Goal: Transaction & Acquisition: Purchase product/service

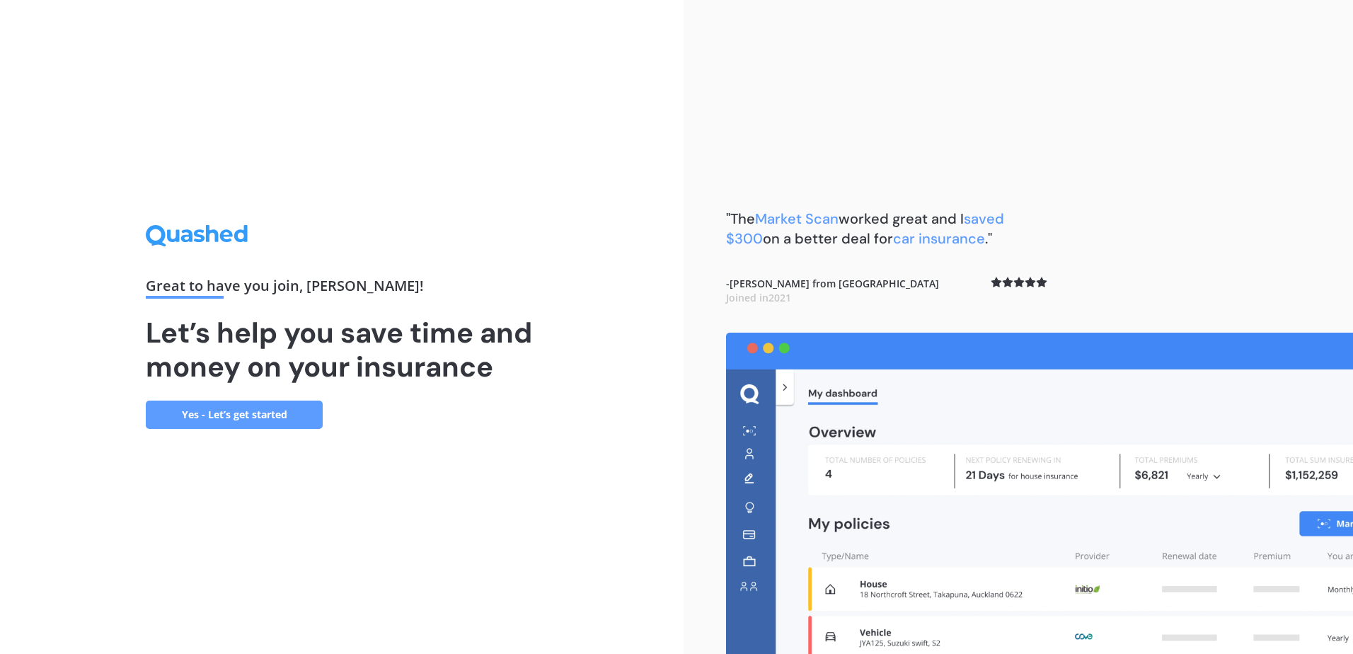
click at [279, 412] on link "Yes - Let’s get started" at bounding box center [234, 414] width 177 height 28
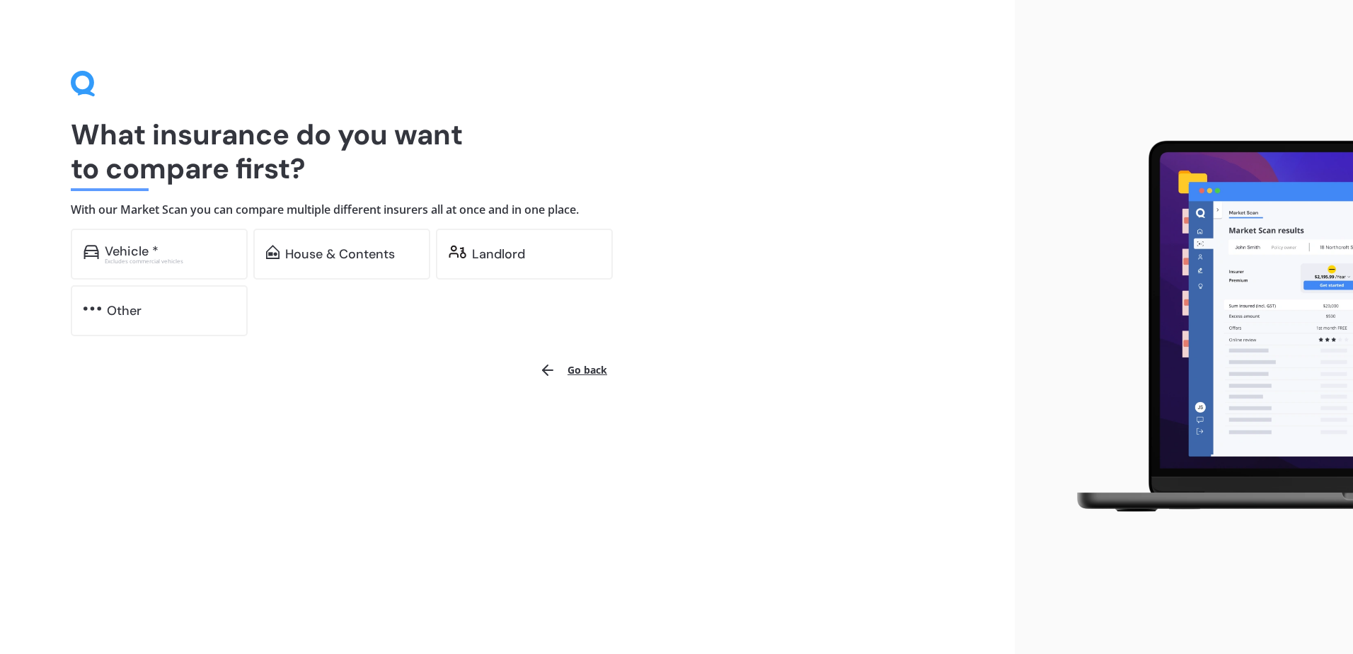
click at [541, 254] on div "Landlord" at bounding box center [536, 254] width 128 height 14
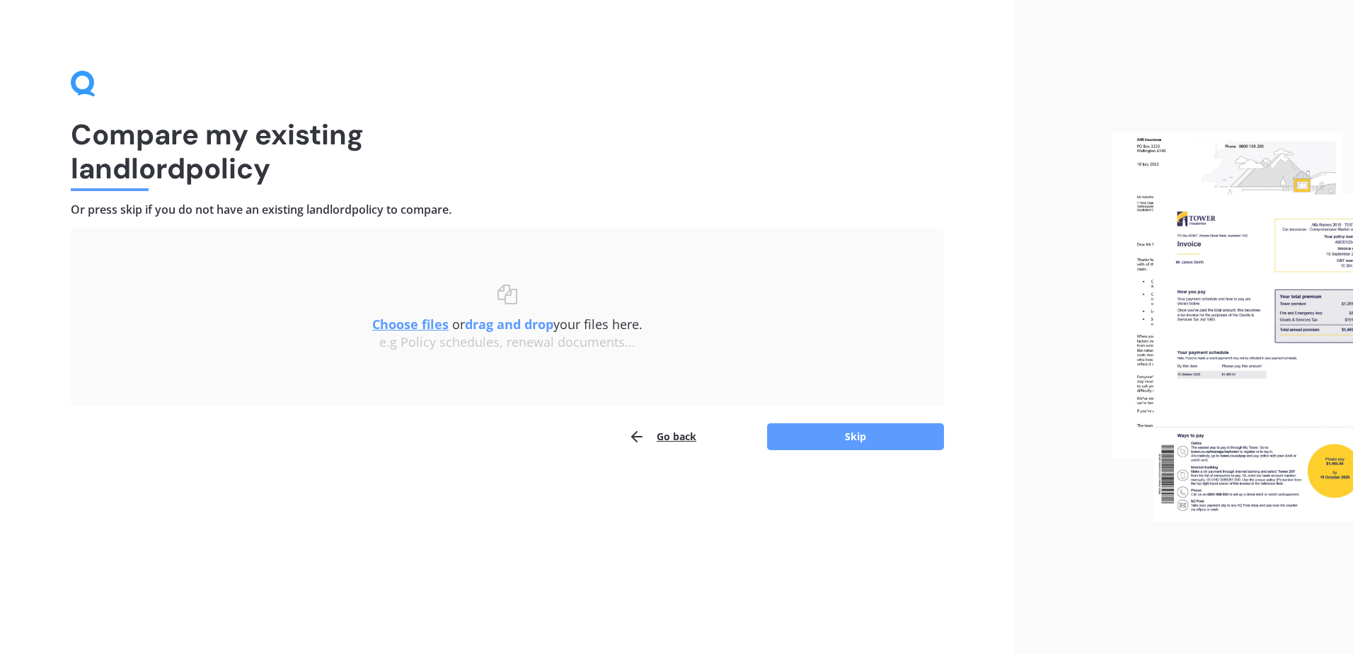
click at [843, 432] on button "Skip" at bounding box center [855, 436] width 177 height 27
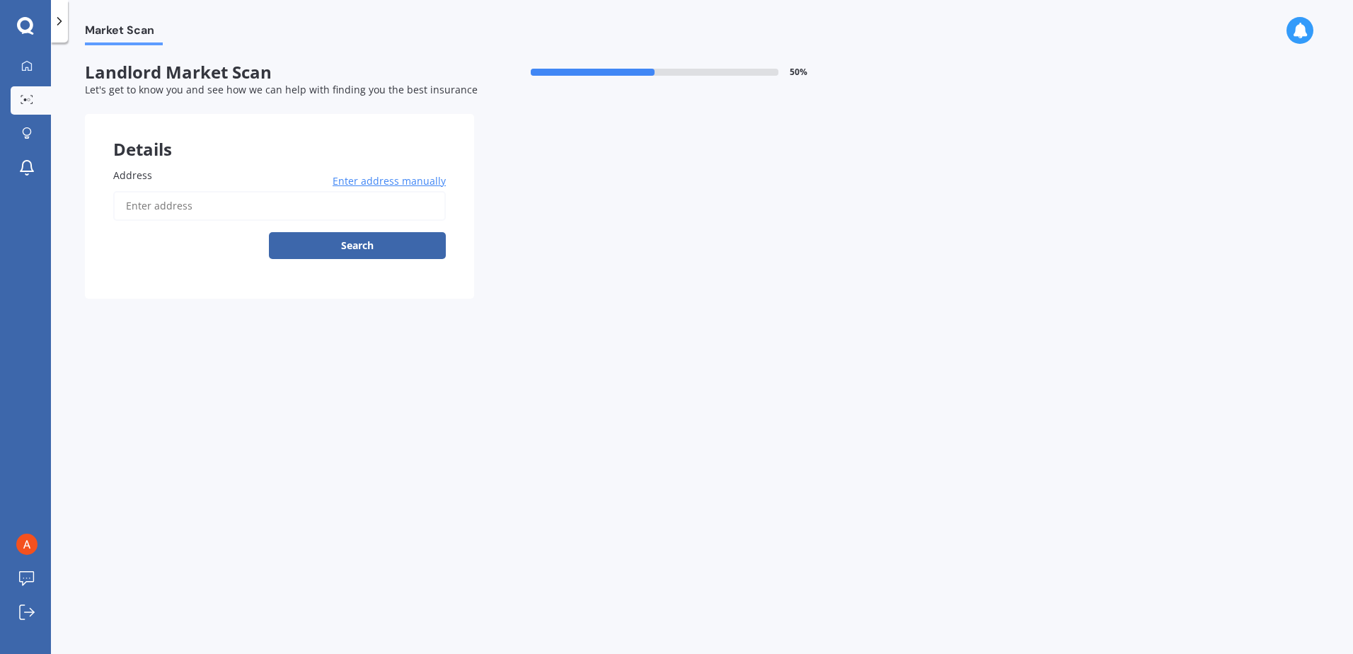
click at [243, 209] on input "Address" at bounding box center [279, 206] width 333 height 30
type input "[STREET_ADDRESS]"
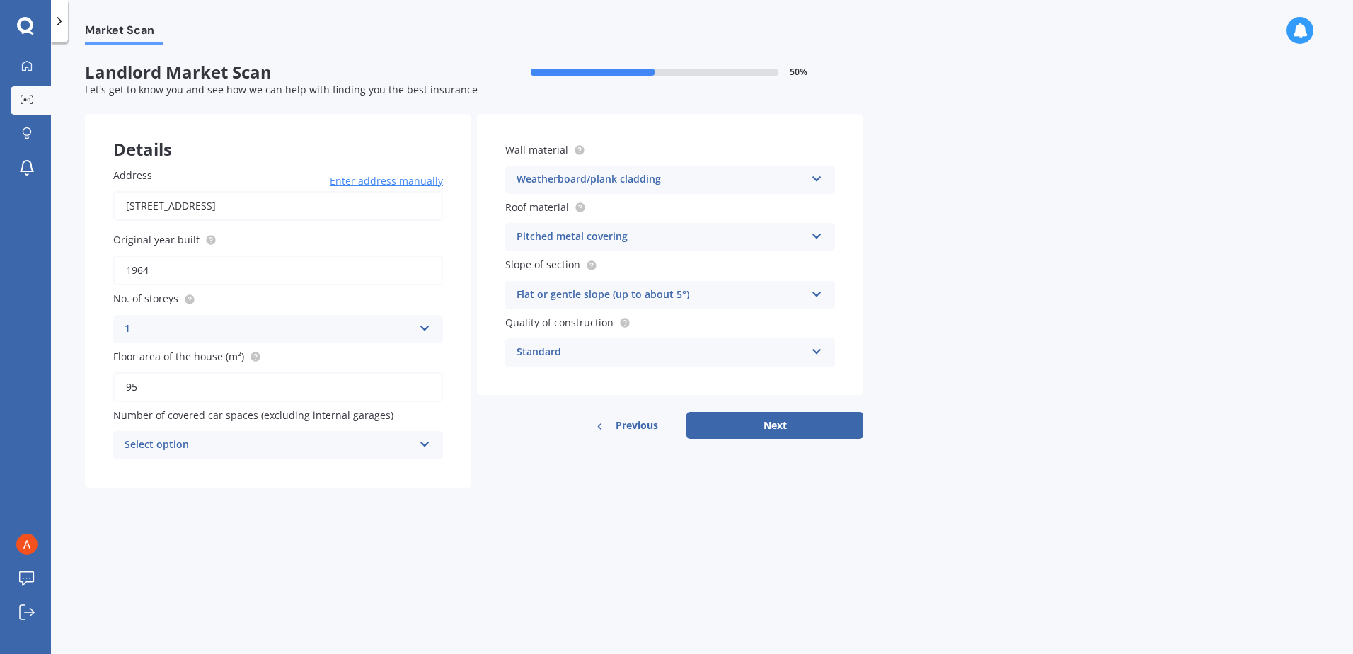
click at [420, 447] on div "Select option 0 1 2 3 4 5+" at bounding box center [278, 445] width 330 height 28
click at [139, 517] on div "2" at bounding box center [278, 523] width 328 height 25
click at [774, 420] on button "Next" at bounding box center [774, 425] width 177 height 27
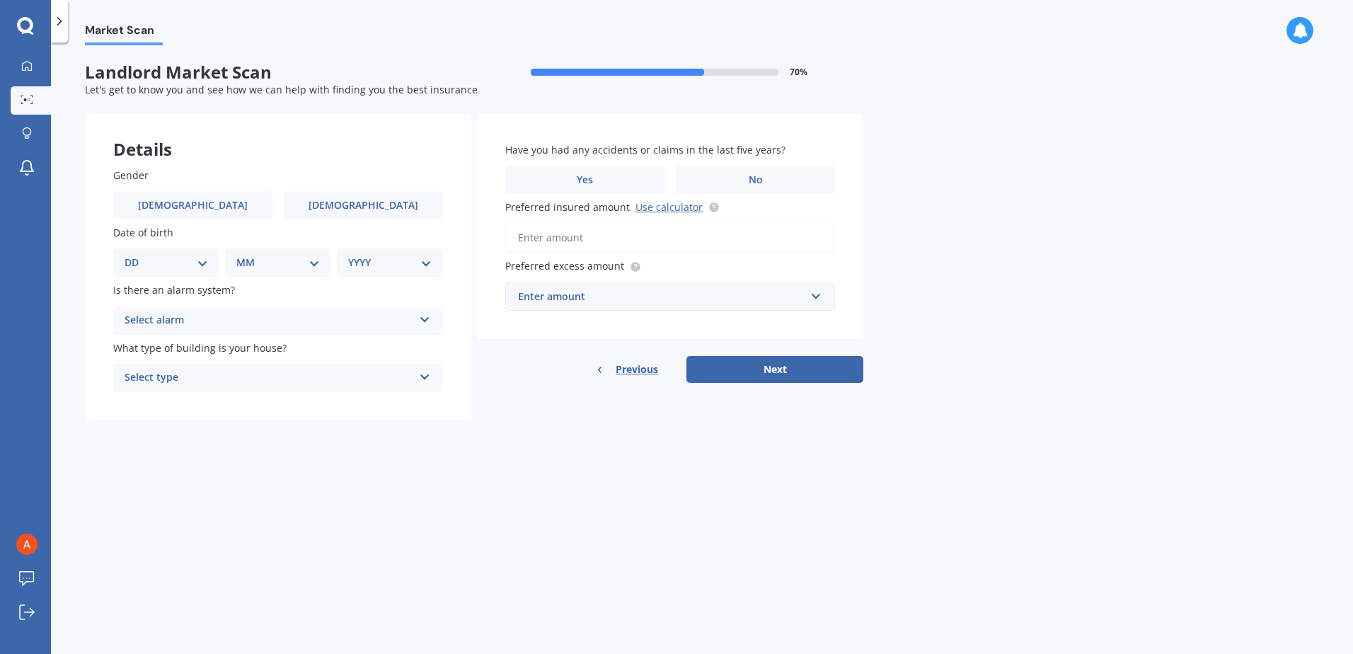
click at [330, 209] on label "[DEMOGRAPHIC_DATA]" at bounding box center [363, 205] width 159 height 28
click at [0, 0] on input "[DEMOGRAPHIC_DATA]" at bounding box center [0, 0] width 0 height 0
click at [209, 265] on div "DD 01 02 03 04 05 06 07 08 09 10 11 12 13 14 15 16 17 18 19 20 21 22 23 24 25 2…" at bounding box center [166, 262] width 106 height 28
click at [212, 260] on div "DD 01 02 03 04 05 06 07 08 09 10 11 12 13 14 15 16 17 18 19 20 21 22 23 24 25 2…" at bounding box center [166, 262] width 106 height 28
drag, startPoint x: 186, startPoint y: 263, endPoint x: 175, endPoint y: 263, distance: 11.3
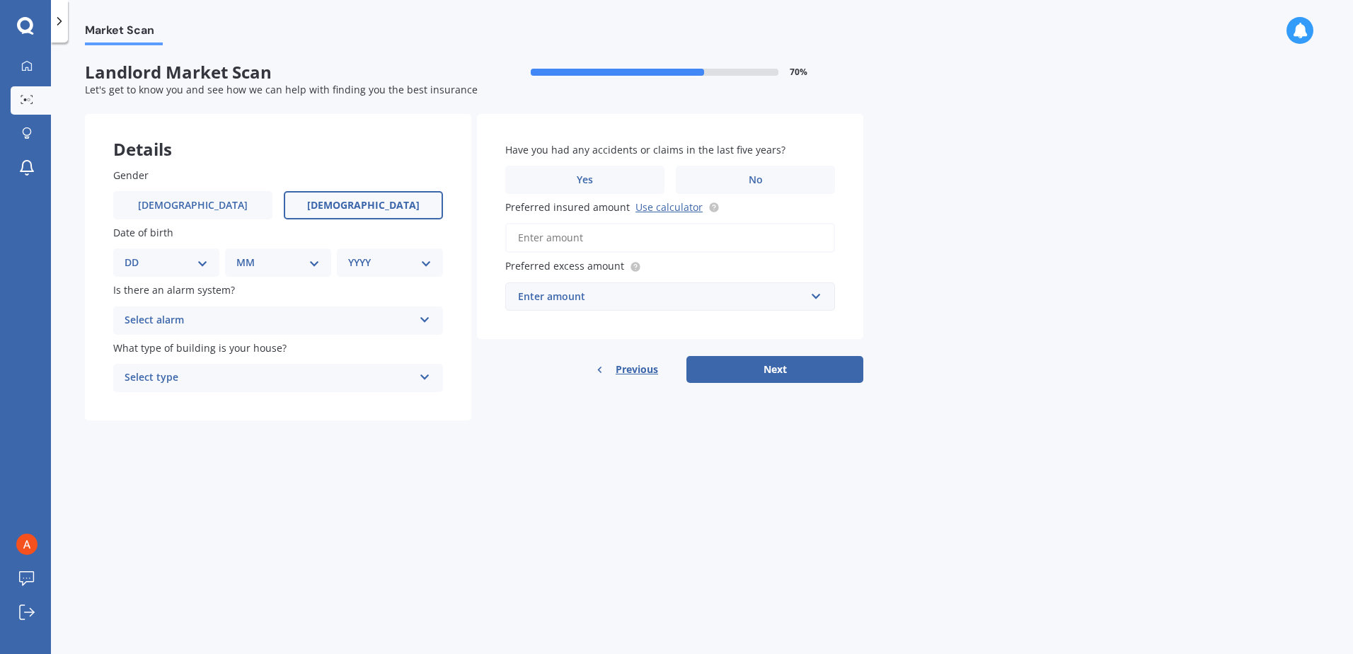
click at [186, 263] on select "DD 01 02 03 04 05 06 07 08 09 10 11 12 13 14 15 16 17 18 19 20 21 22 23 24 25 2…" at bounding box center [166, 263] width 83 height 16
select select "07"
click at [136, 255] on select "DD 01 02 03 04 05 06 07 08 09 10 11 12 13 14 15 16 17 18 19 20 21 22 23 24 25 2…" at bounding box center [166, 263] width 83 height 16
click at [281, 268] on select "MM 01 02 03 04 05 06 07 08 09 10 11 12" at bounding box center [281, 263] width 78 height 16
select select "10"
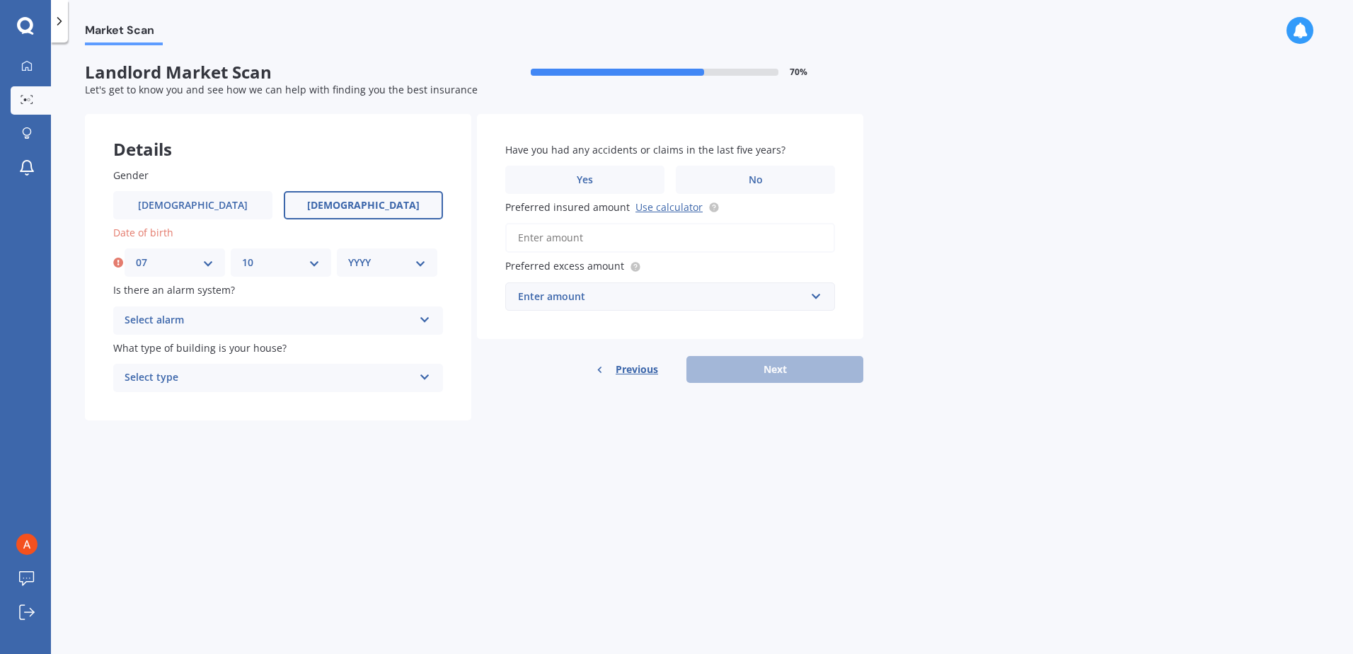
click at [242, 255] on select "MM 01 02 03 04 05 06 07 08 09 10 11 12" at bounding box center [281, 263] width 78 height 16
click at [384, 254] on div "YYYY 2009 2008 2007 2006 2005 2004 2003 2002 2001 2000 1999 1998 1997 1996 1995…" at bounding box center [387, 262] width 100 height 28
click at [381, 265] on select "YYYY 2009 2008 2007 2006 2005 2004 2003 2002 2001 2000 1999 1998 1997 1996 1995…" at bounding box center [387, 263] width 78 height 16
select select "1991"
click at [348, 255] on select "YYYY 2009 2008 2007 2006 2005 2004 2003 2002 2001 2000 1999 1998 1997 1996 1995…" at bounding box center [387, 263] width 78 height 16
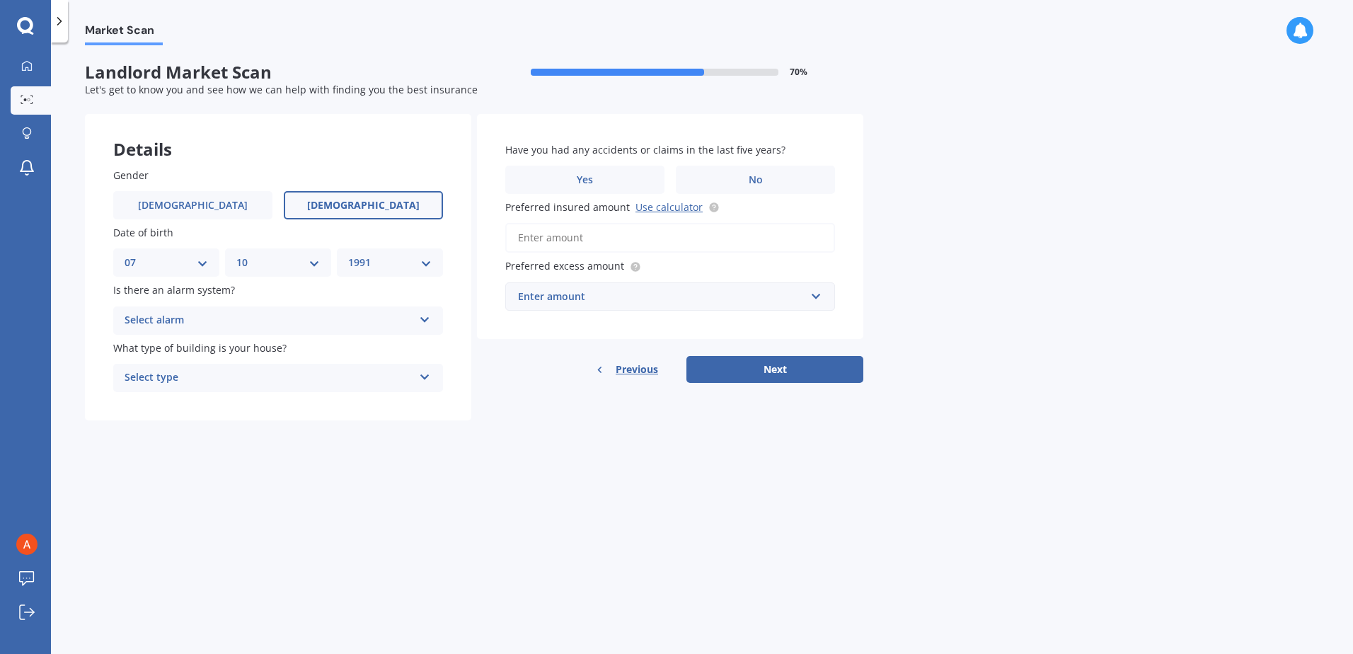
click at [188, 325] on div "Select alarm" at bounding box center [269, 320] width 289 height 17
click at [178, 394] on div "No" at bounding box center [278, 398] width 328 height 25
click at [234, 378] on div "Select type" at bounding box center [269, 377] width 289 height 17
click at [213, 413] on div "Freestanding" at bounding box center [278, 405] width 328 height 25
click at [783, 180] on label "No" at bounding box center [755, 180] width 159 height 28
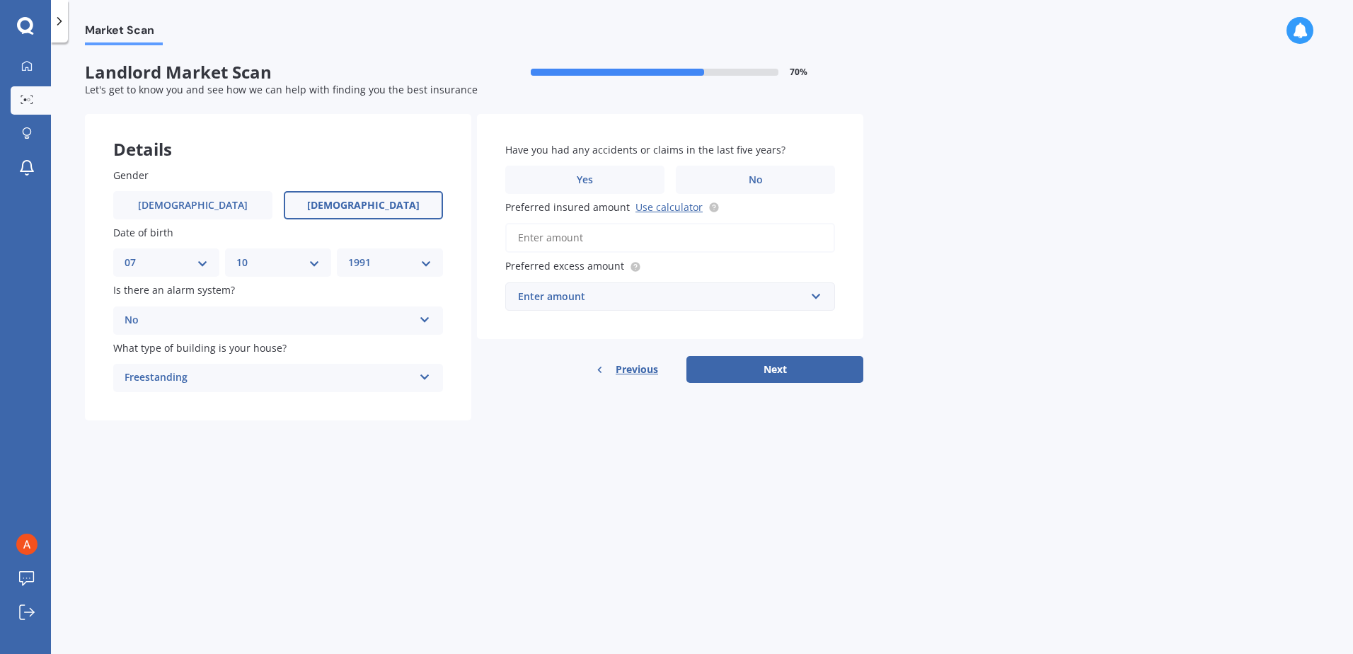
click at [0, 0] on input "No" at bounding box center [0, 0] width 0 height 0
click at [628, 234] on input "Preferred insured amount Use calculator" at bounding box center [670, 238] width 330 height 30
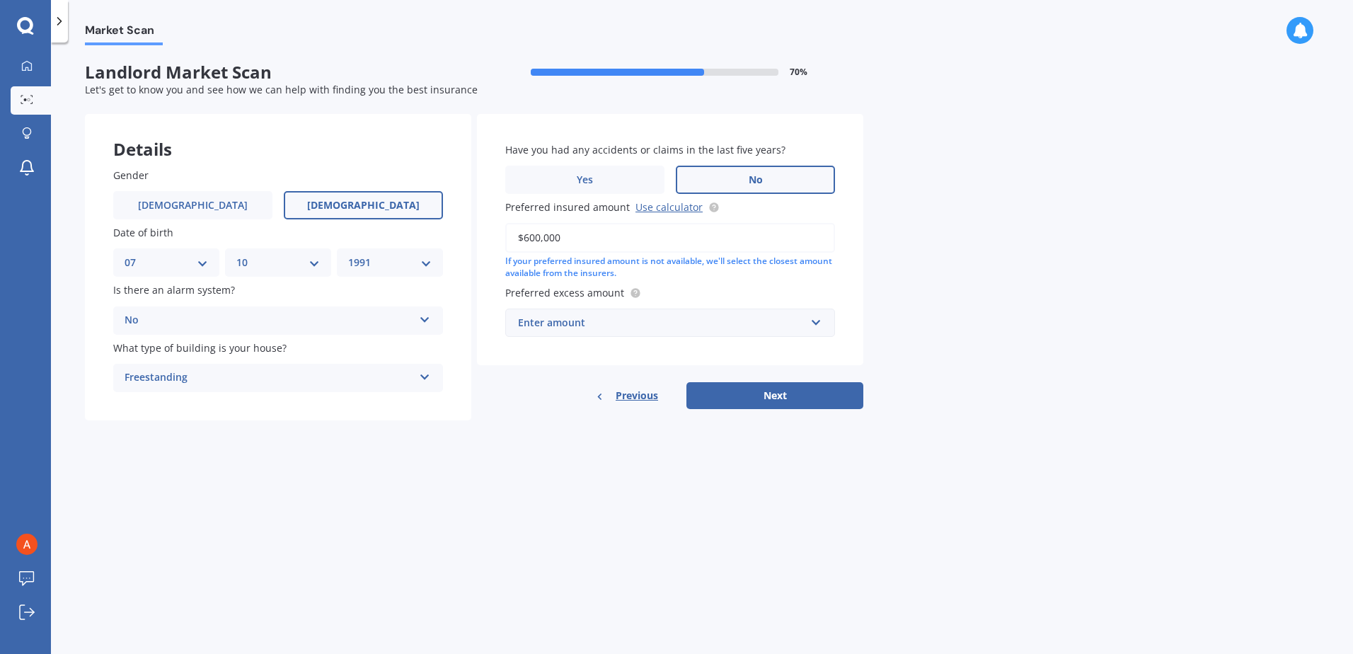
type input "$600,000"
click at [810, 322] on input "text" at bounding box center [665, 322] width 317 height 27
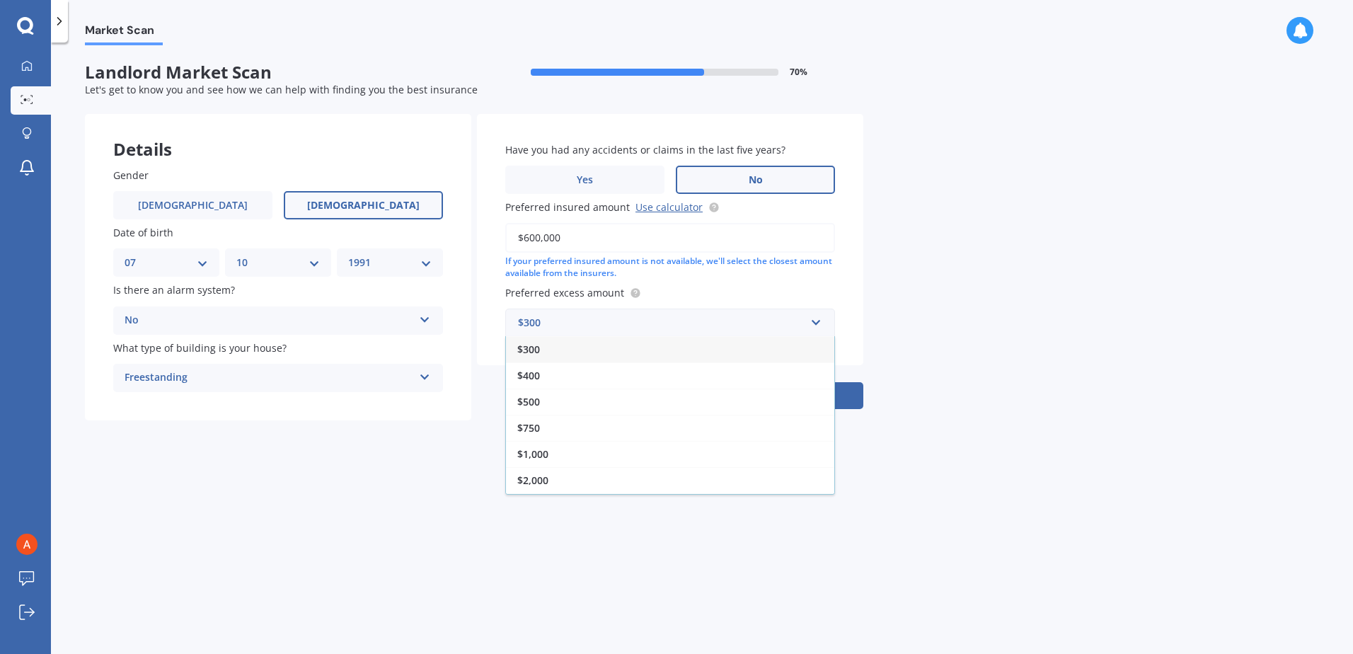
click at [544, 429] on div "$750" at bounding box center [670, 428] width 328 height 26
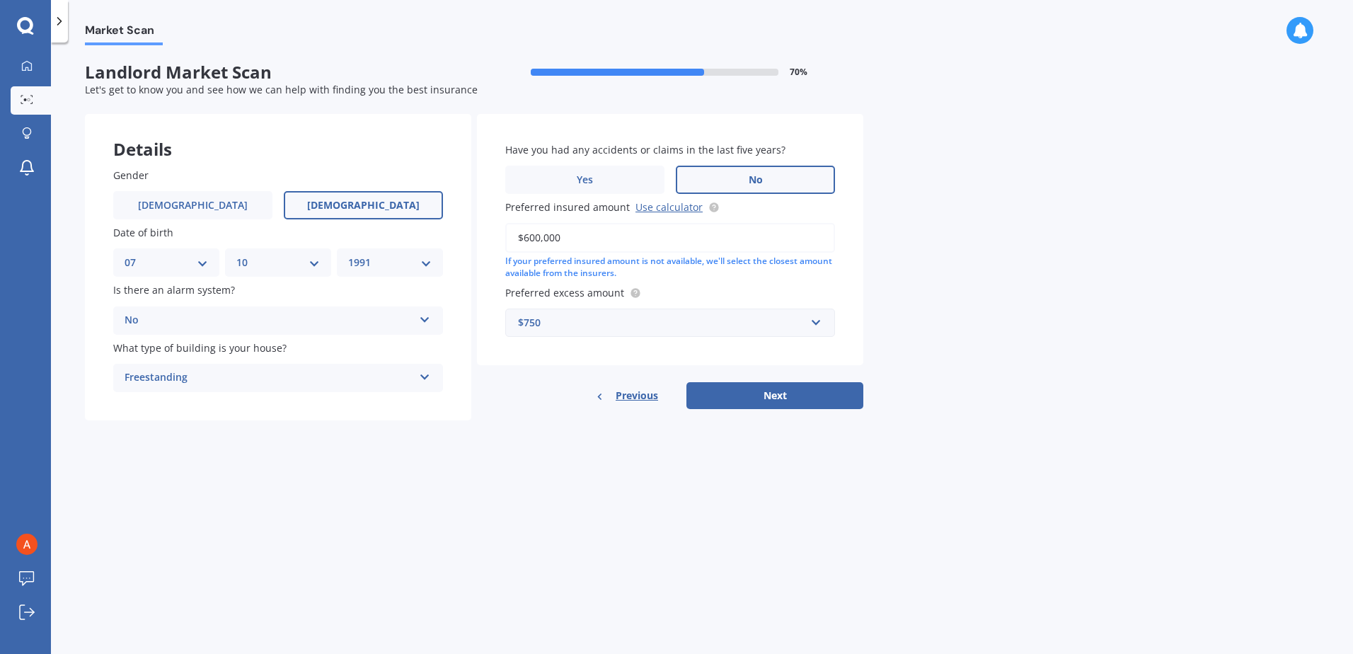
click at [817, 403] on button "Next" at bounding box center [774, 395] width 177 height 27
select select "07"
select select "10"
select select "1991"
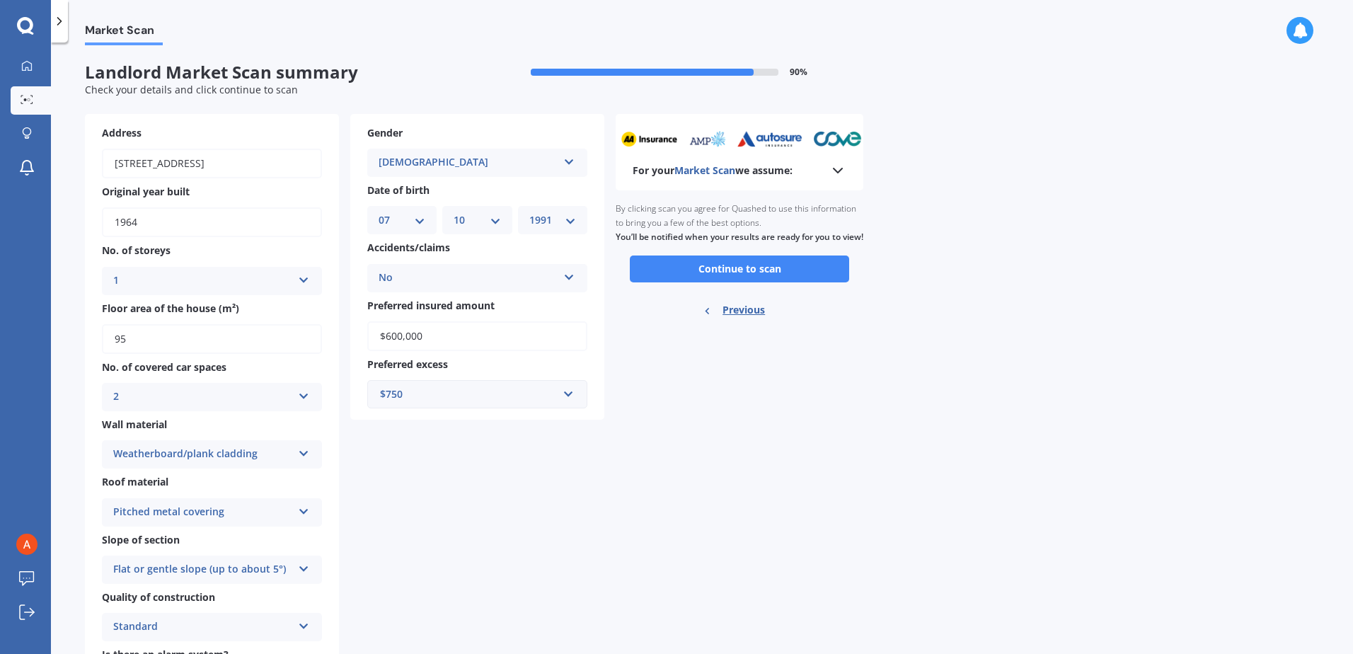
click at [725, 282] on button "Continue to scan" at bounding box center [739, 268] width 219 height 27
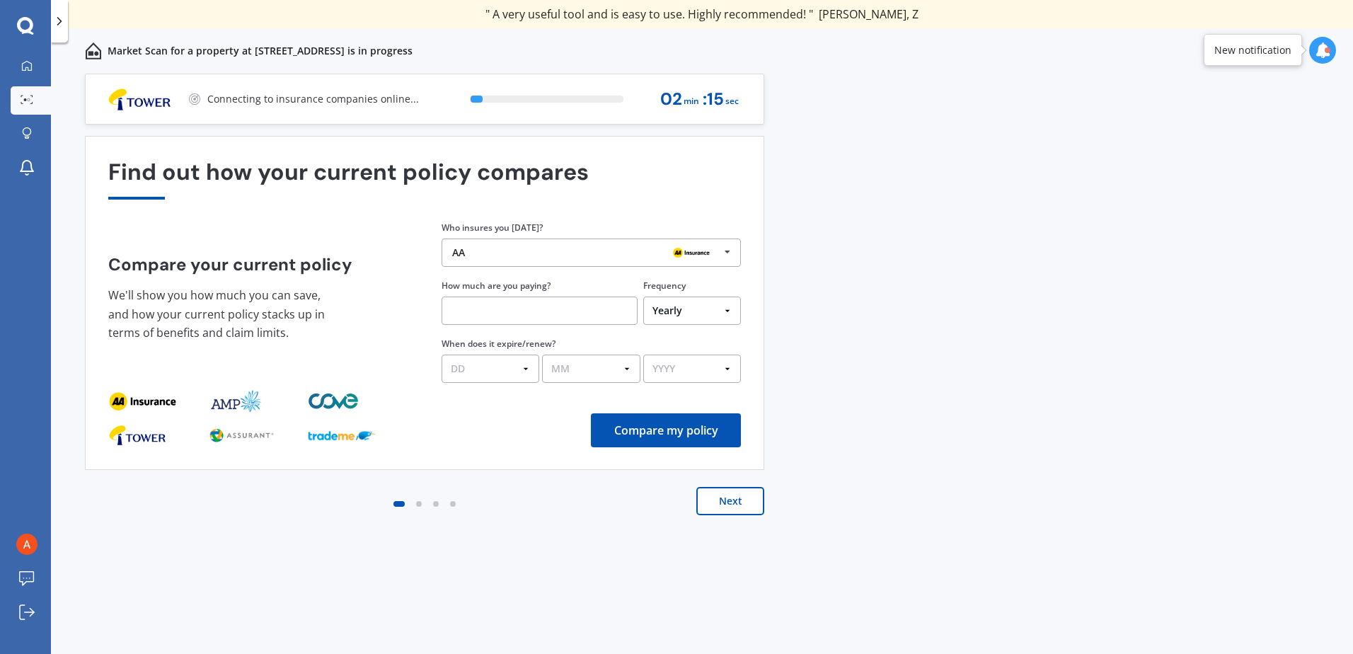
click at [735, 497] on button "Next" at bounding box center [730, 501] width 68 height 28
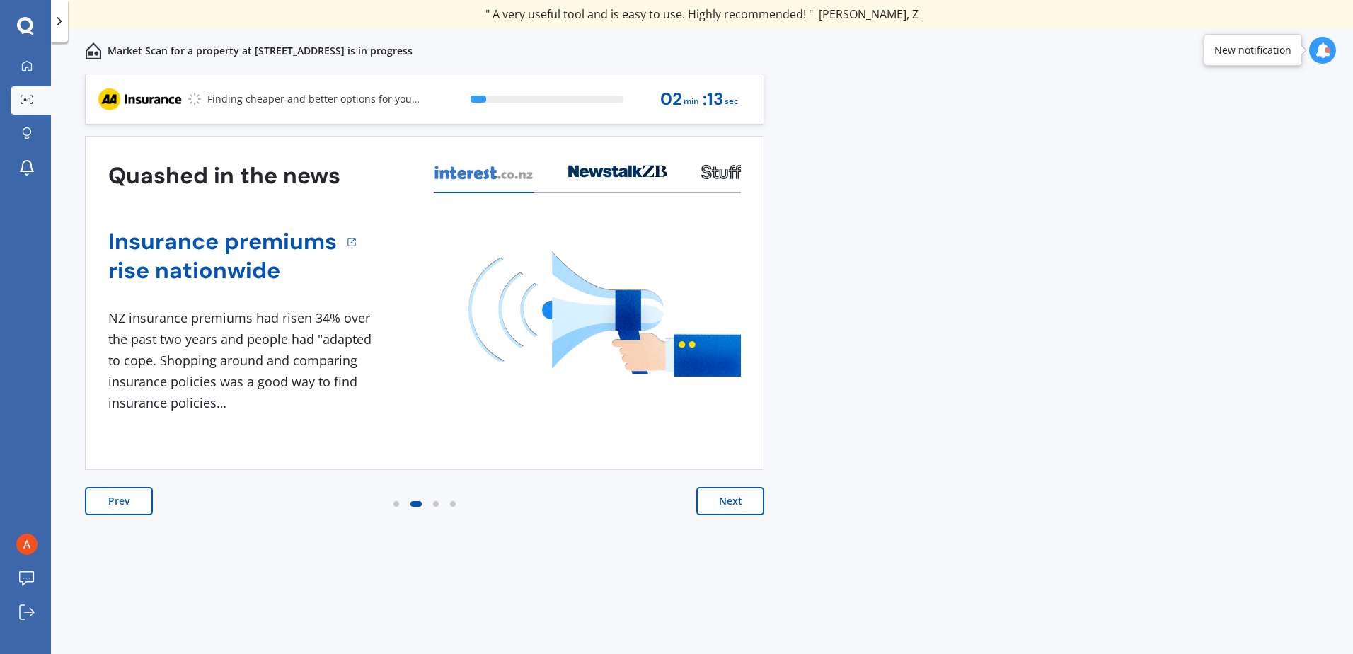
click at [735, 497] on button "Next" at bounding box center [730, 501] width 68 height 28
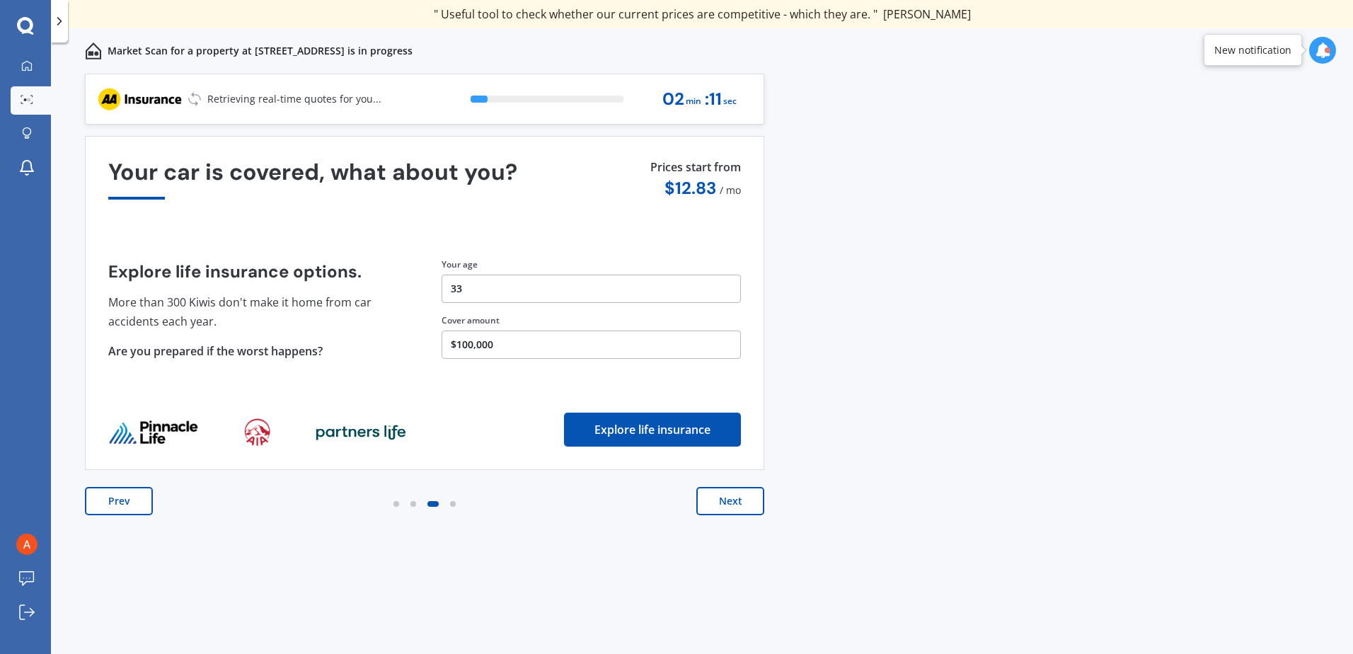
click at [735, 497] on button "Next" at bounding box center [730, 501] width 68 height 28
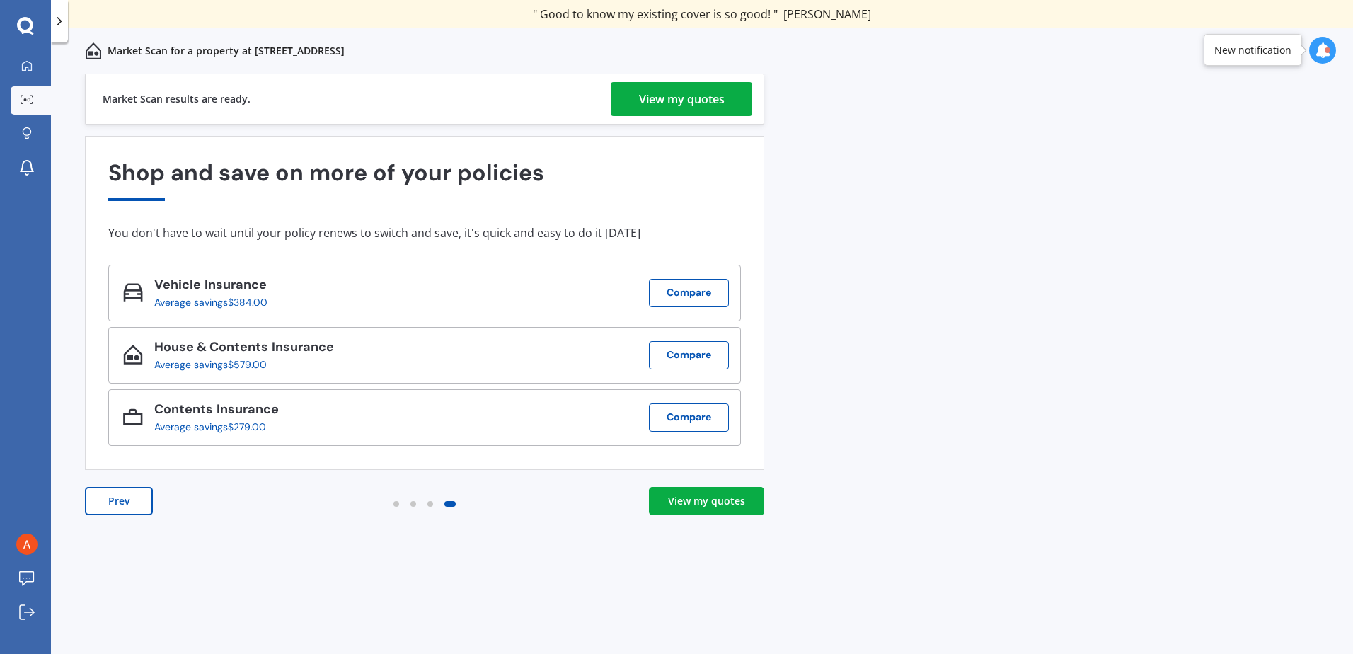
click at [688, 502] on div "View my quotes" at bounding box center [706, 501] width 77 height 14
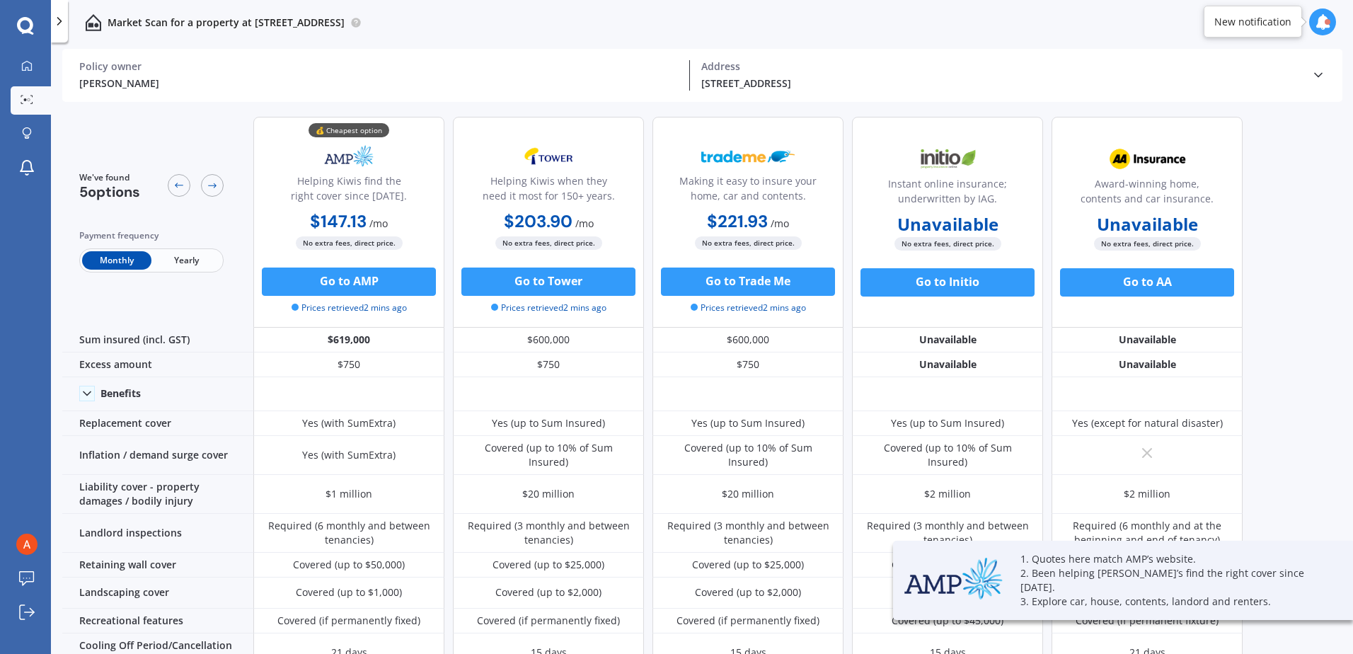
click at [180, 253] on span "Yearly" at bounding box center [185, 260] width 69 height 18
